Goal: Task Accomplishment & Management: Manage account settings

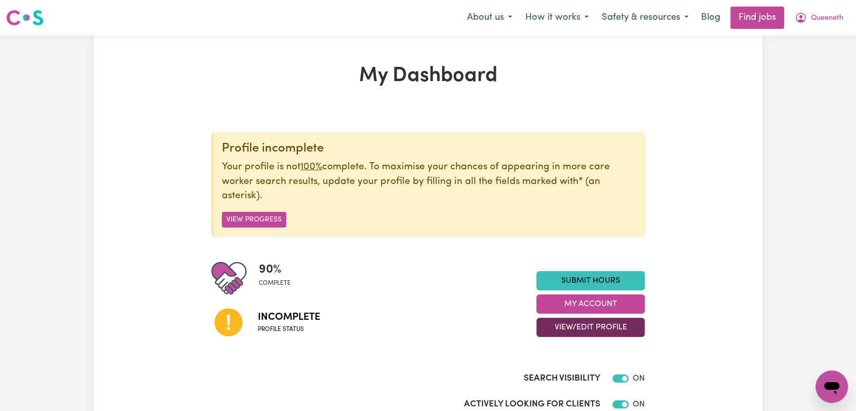
click at [561, 325] on button "View/Edit Profile" at bounding box center [590, 327] width 108 height 19
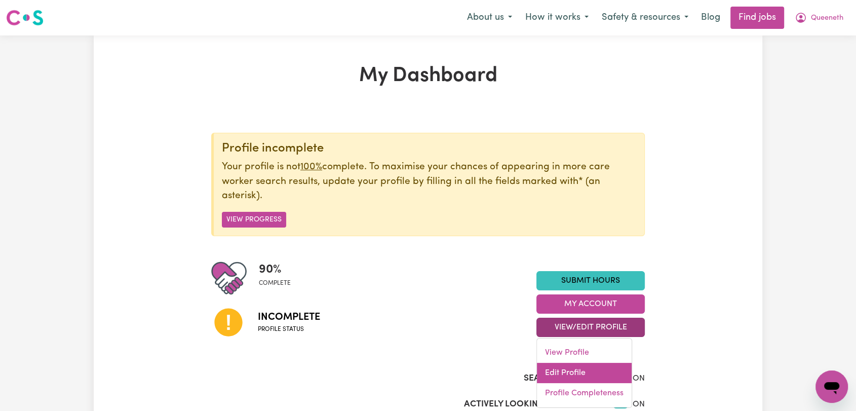
click at [548, 373] on link "Edit Profile" at bounding box center [584, 373] width 95 height 20
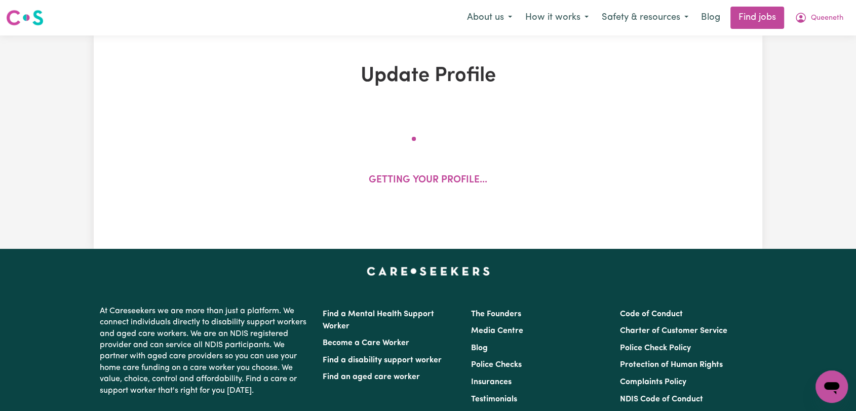
select select "[DEMOGRAPHIC_DATA]"
select select "Australian PR"
select select "Studying a healthcare related degree or qualification"
select select "40"
select select "50"
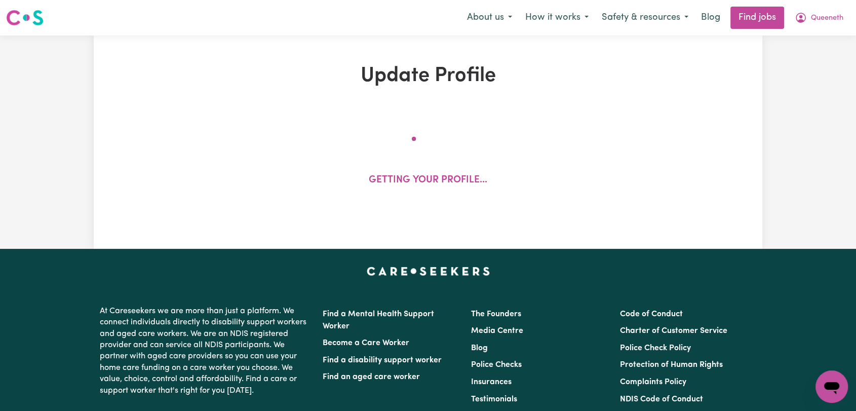
select select "50"
select select "105"
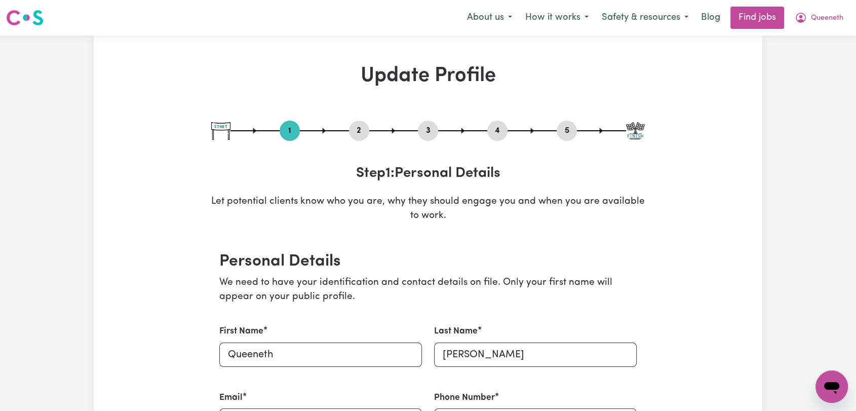
click at [357, 130] on button "2" at bounding box center [359, 130] width 20 height 13
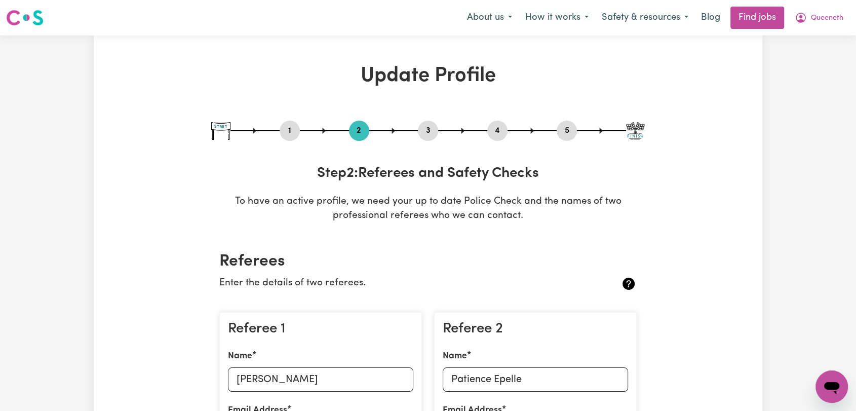
click at [430, 132] on button "3" at bounding box center [428, 130] width 20 height 13
select select "Certificate III (Individual Support)"
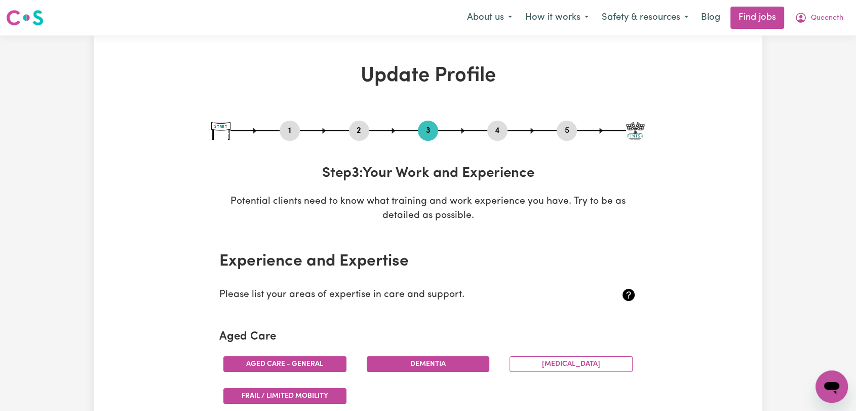
click at [496, 125] on button "4" at bounding box center [497, 130] width 20 height 13
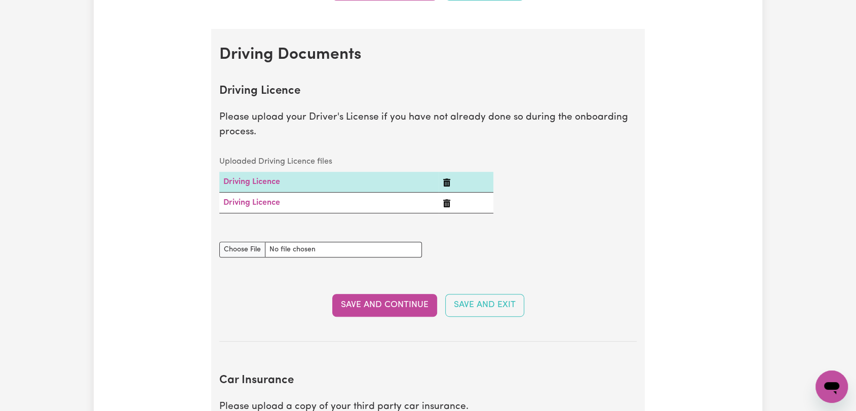
scroll to position [563, 0]
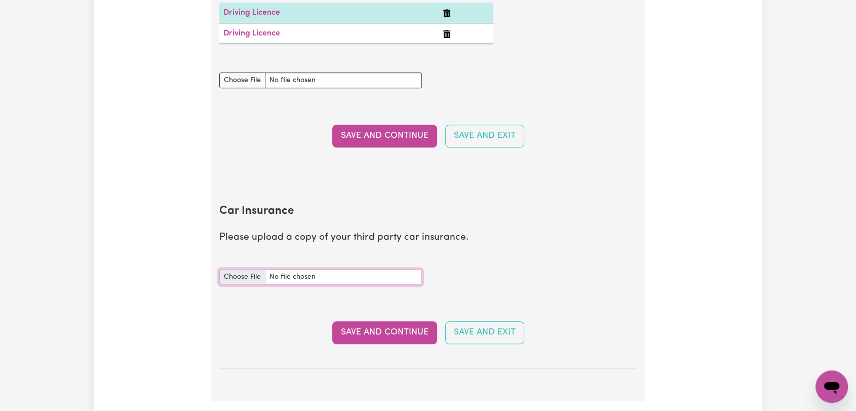
click at [258, 270] on input "Car Insurance document" at bounding box center [320, 277] width 203 height 16
type input "C:\fakepath\[PERSON_NAME] - Car Registration with TAC.pdf"
click at [393, 337] on button "Save and Continue" at bounding box center [384, 332] width 105 height 22
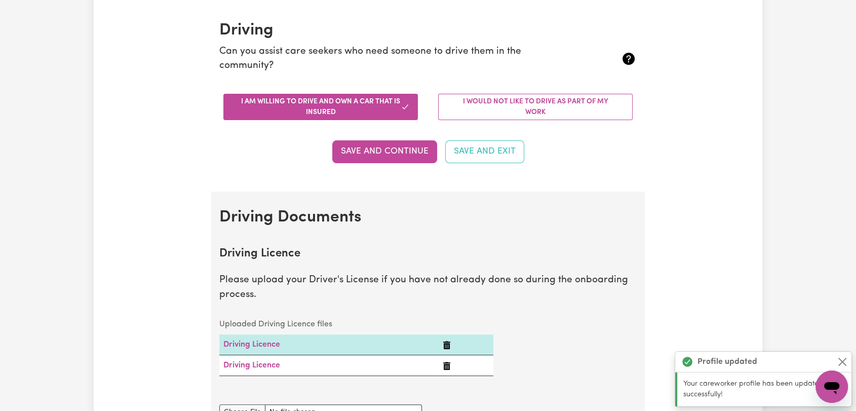
scroll to position [0, 0]
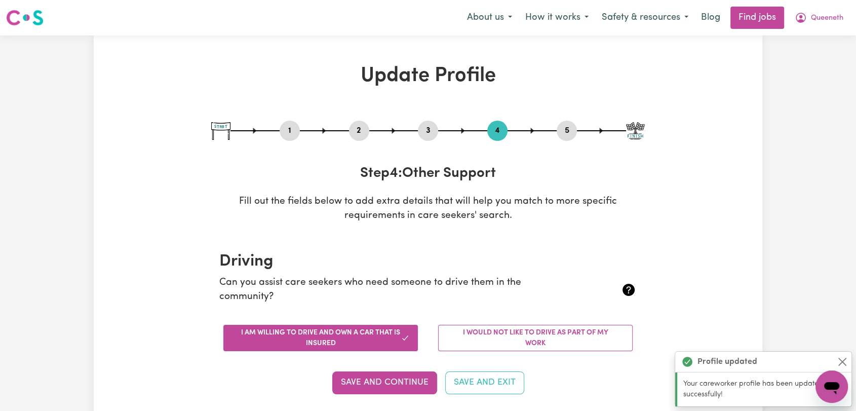
click at [566, 127] on button "5" at bounding box center [567, 130] width 20 height 13
select select "I am providing services through another platform"
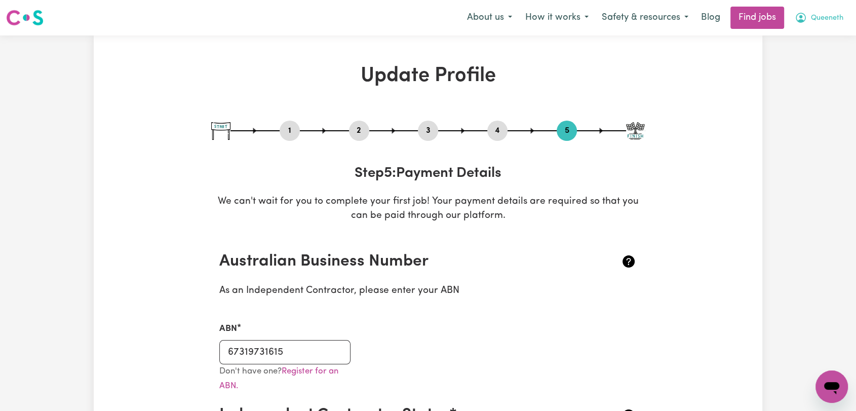
click at [822, 21] on span "Queeneth" at bounding box center [827, 18] width 32 height 11
click at [798, 76] on link "Logout" at bounding box center [809, 77] width 80 height 19
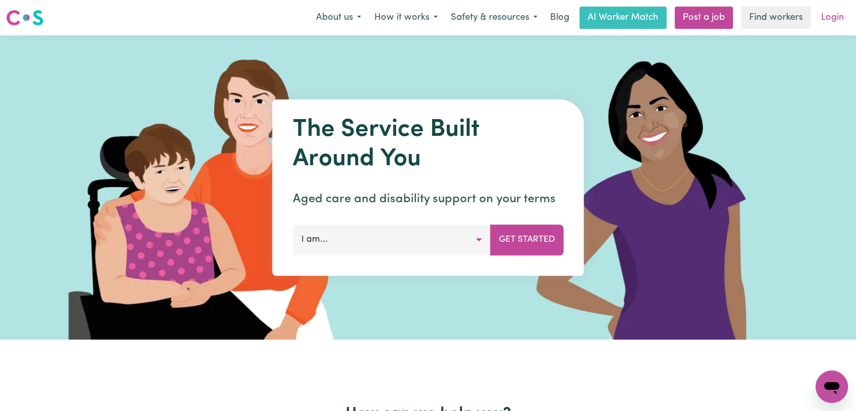
click at [838, 23] on link "Login" at bounding box center [832, 18] width 35 height 22
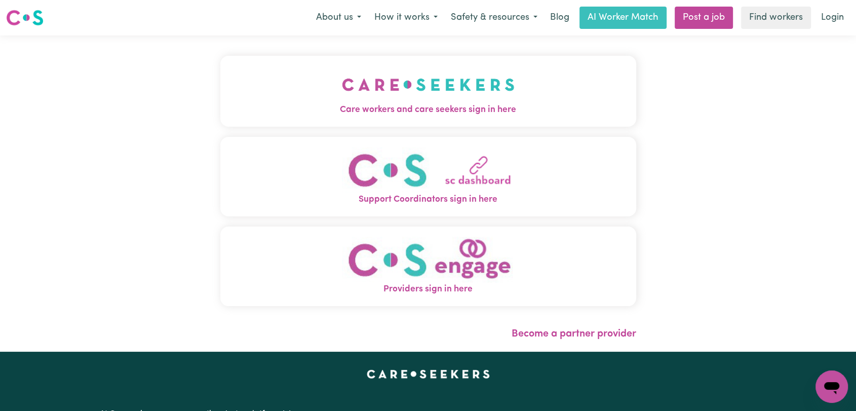
click at [284, 85] on button "Care workers and care seekers sign in here" at bounding box center [428, 91] width 416 height 71
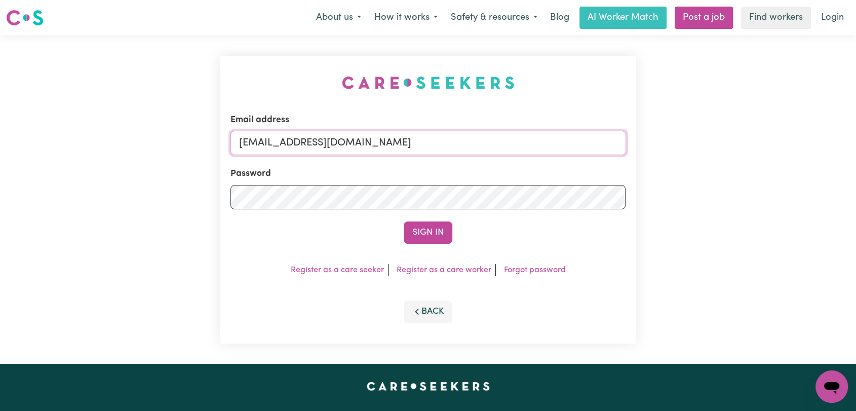
click at [417, 149] on input "[EMAIL_ADDRESS][DOMAIN_NAME]" at bounding box center [428, 143] width 396 height 24
drag, startPoint x: 291, startPoint y: 143, endPoint x: 523, endPoint y: 158, distance: 232.0
click at [523, 158] on form "Email address Superuser~[EMAIL_ADDRESS][DOMAIN_NAME] Password Sign In" at bounding box center [428, 178] width 396 height 130
type input "Superuser~[EMAIL_ADDRESS][DOMAIN_NAME]"
click at [424, 232] on button "Sign In" at bounding box center [428, 232] width 49 height 22
